Goal: Find specific page/section

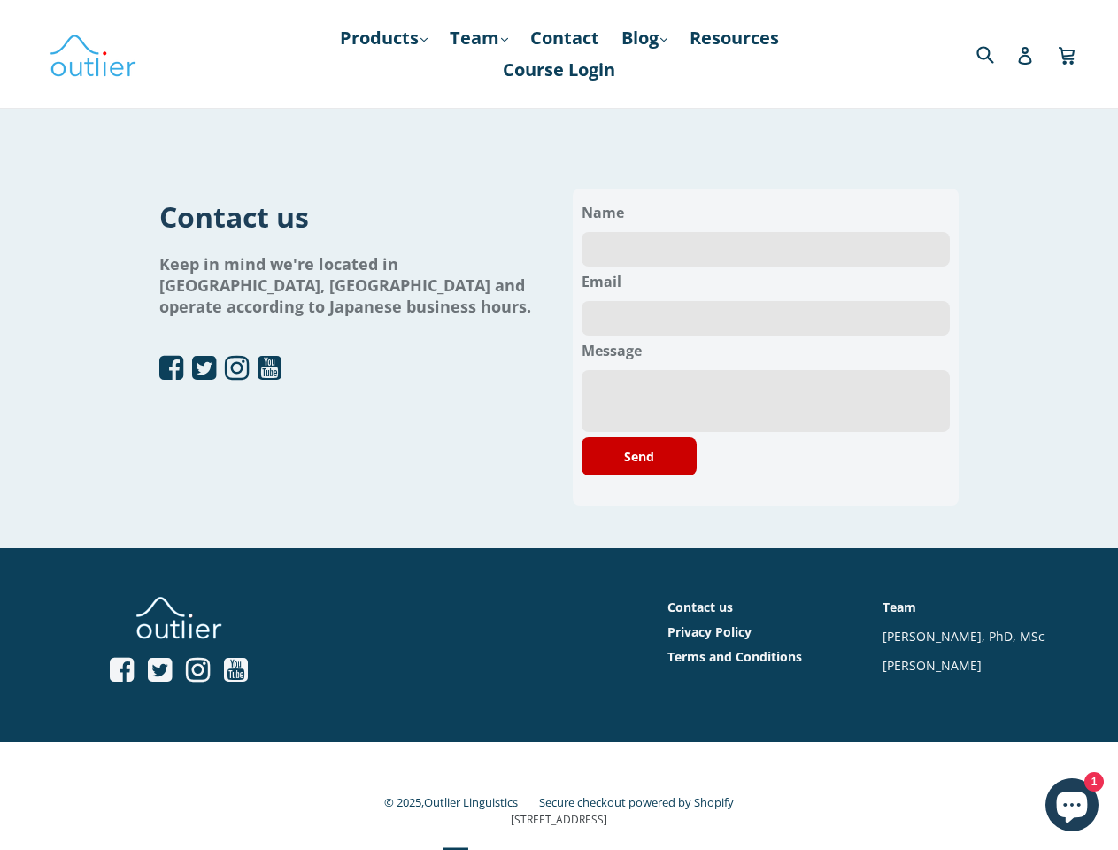
click at [558, 401] on div "Contact us Keep in mind we're located in Tokyo, Japan and operate according to …" at bounding box center [558, 346] width 799 height 317
click at [379, 38] on link "Products .cls-1{fill:#231f20} expand" at bounding box center [383, 38] width 105 height 32
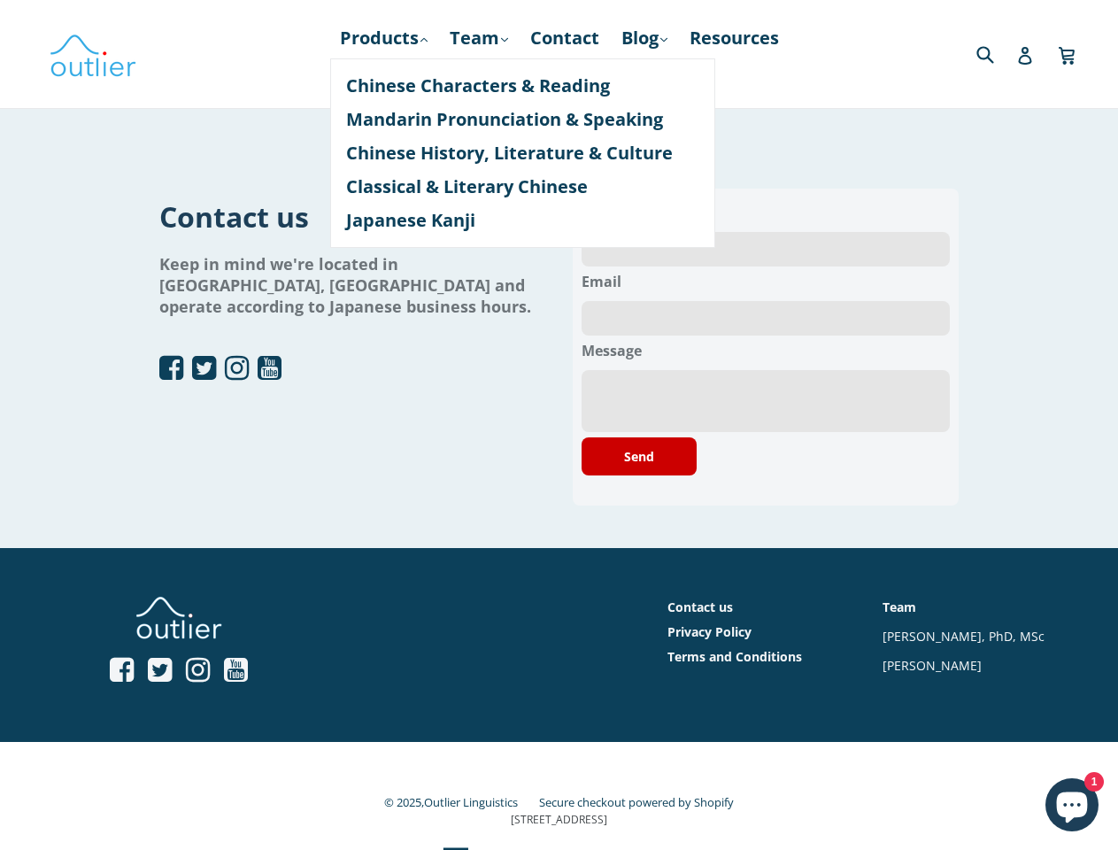
click at [639, 456] on button "Send" at bounding box center [638, 456] width 115 height 38
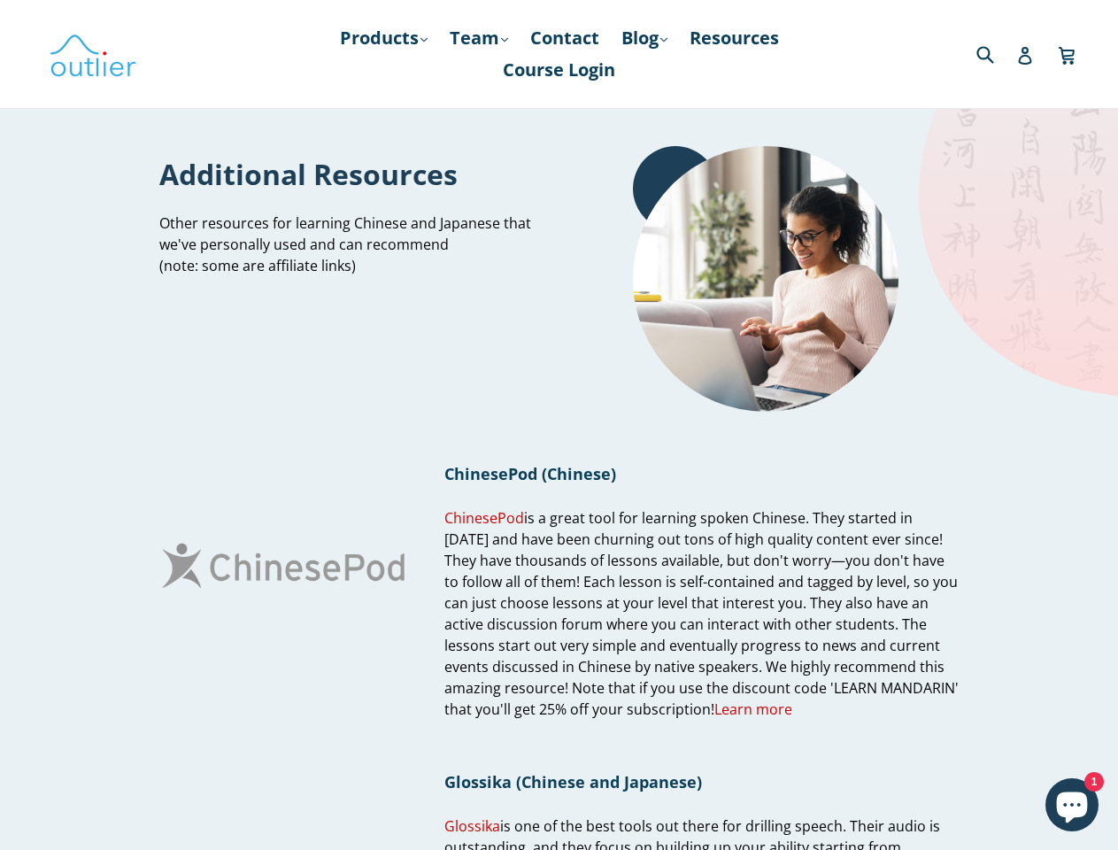
click at [558, 425] on div "ChinesePod (Chinese) ChinesePod is a great tool for learning spoken Chinese. Th…" at bounding box center [701, 565] width 514 height 308
click at [379, 38] on link "Products .cls-1{fill:#231f20} expand" at bounding box center [383, 38] width 105 height 32
